Goal: Information Seeking & Learning: Understand process/instructions

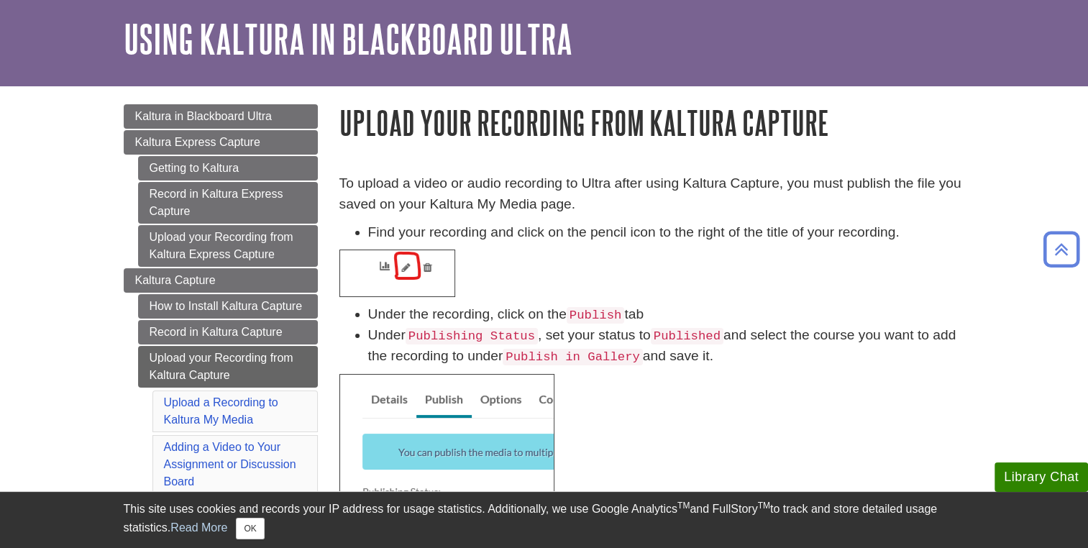
scroll to position [7, 0]
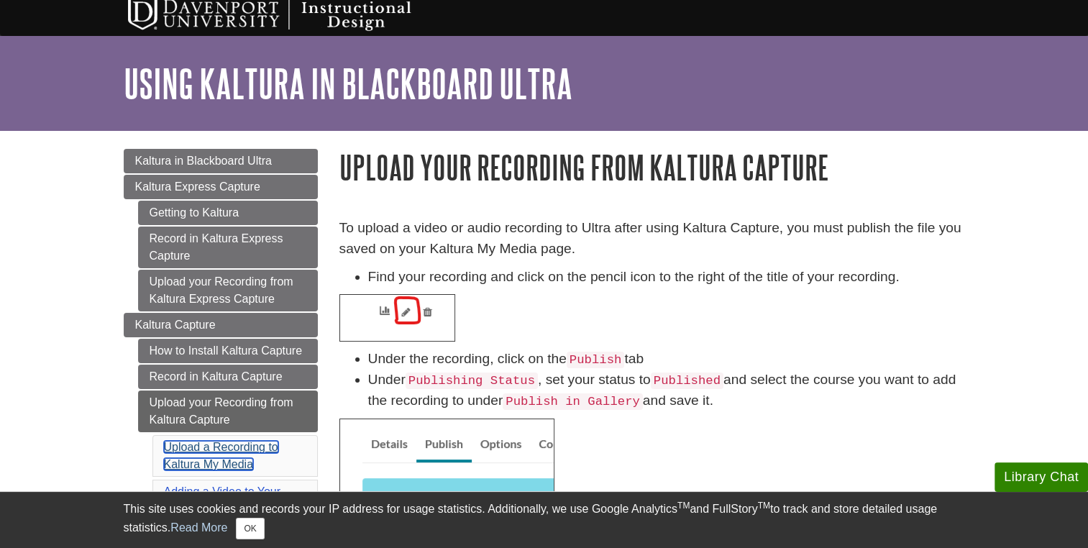
click at [207, 444] on link "Upload a Recording to Kaltura My Media" at bounding box center [221, 455] width 114 height 29
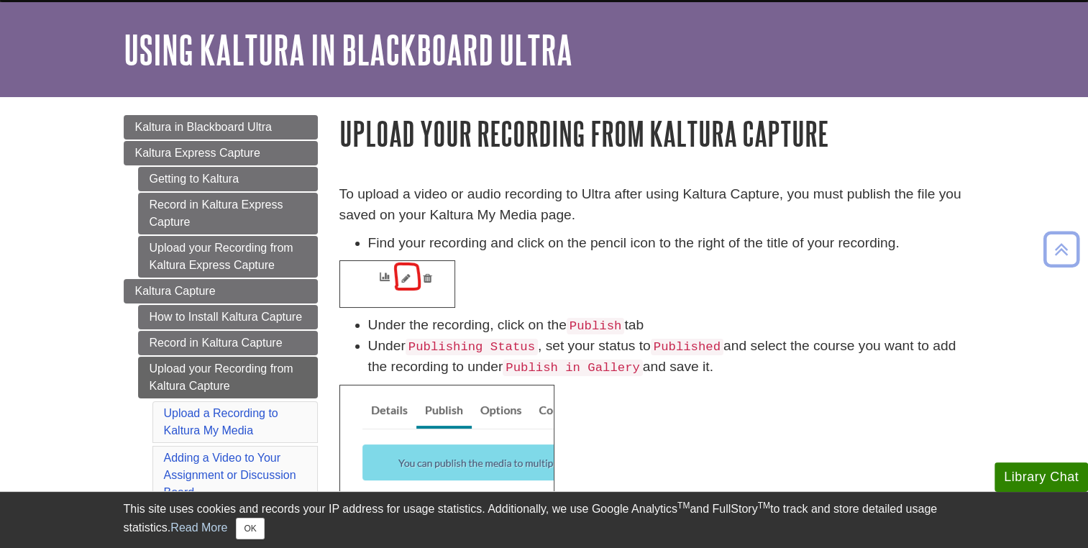
scroll to position [19, 0]
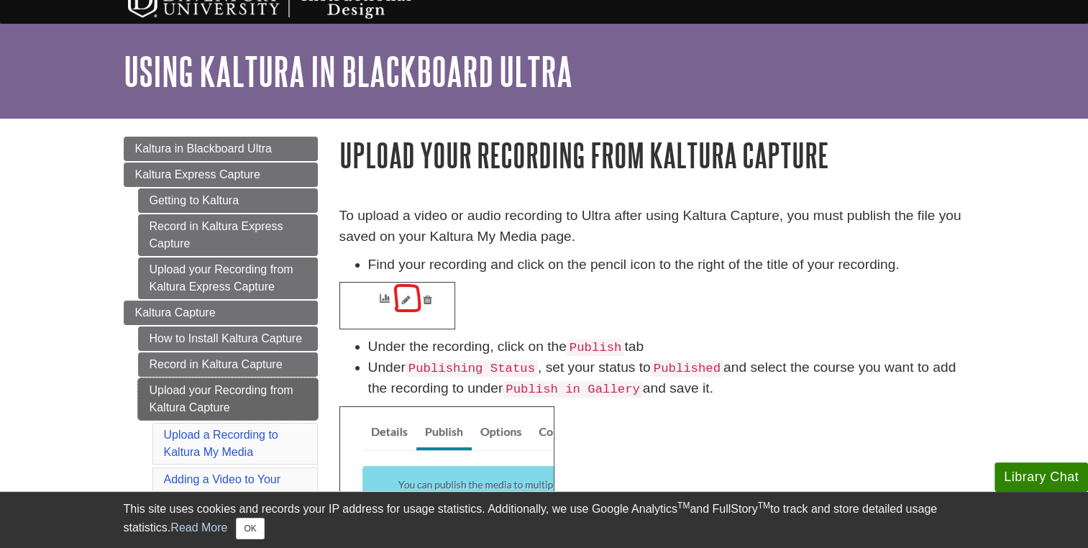
click at [219, 388] on link "Upload your Recording from Kaltura Capture" at bounding box center [228, 399] width 180 height 42
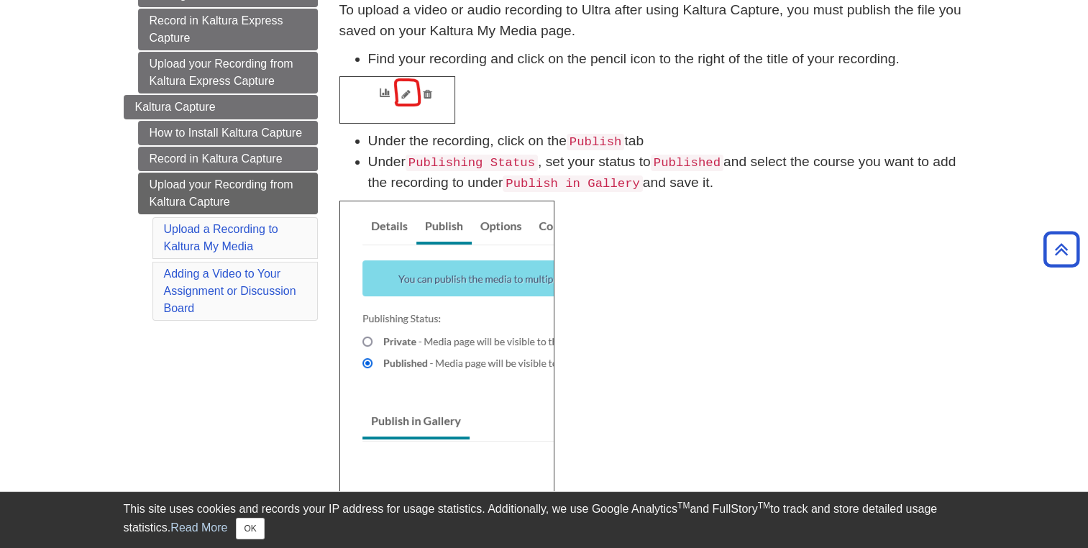
scroll to position [7, 0]
